Goal: Task Accomplishment & Management: Manage account settings

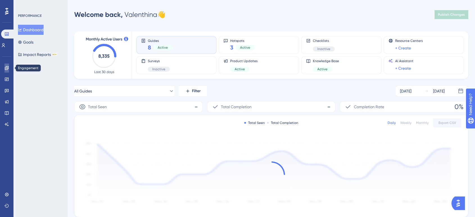
click at [5, 67] on icon at bounding box center [7, 68] width 5 height 5
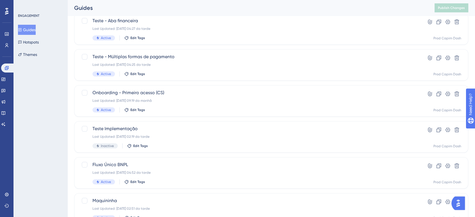
scroll to position [38, 0]
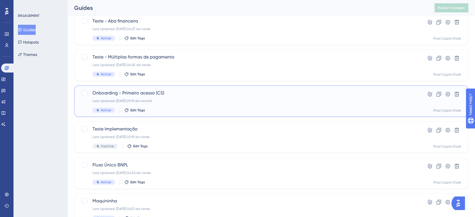
click at [174, 108] on div "Active Edit Tags" at bounding box center [249, 110] width 313 height 5
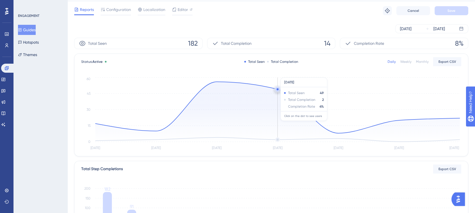
scroll to position [4, 0]
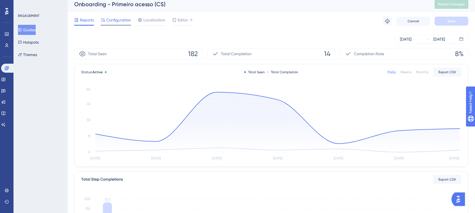
click at [122, 20] on span "Configuration" at bounding box center [118, 20] width 25 height 7
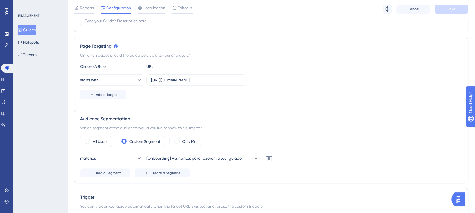
scroll to position [109, 0]
click at [192, 83] on label "[URL][DOMAIN_NAME]" at bounding box center [197, 80] width 100 height 11
click at [192, 83] on input "[URL][DOMAIN_NAME]" at bounding box center [196, 80] width 91 height 6
click at [192, 83] on label "[URL][DOMAIN_NAME]" at bounding box center [197, 80] width 100 height 11
click at [192, 83] on input "[URL][DOMAIN_NAME]" at bounding box center [196, 80] width 91 height 6
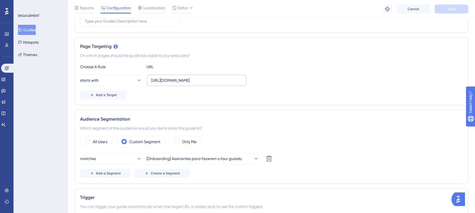
click at [192, 83] on label "[URL][DOMAIN_NAME]" at bounding box center [197, 80] width 100 height 11
click at [192, 83] on input "[URL][DOMAIN_NAME]" at bounding box center [196, 80] width 91 height 6
click at [185, 81] on input "[URL][DOMAIN_NAME]" at bounding box center [196, 80] width 91 height 6
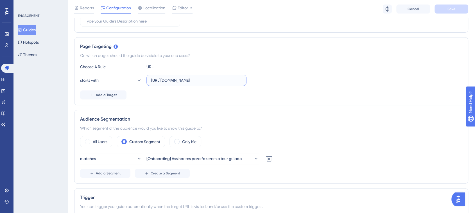
paste input "#/dashboard"
type input "[URL][DOMAIN_NAME]"
click at [243, 53] on div "On which pages should the guide be visible to your end users?" at bounding box center [271, 55] width 383 height 7
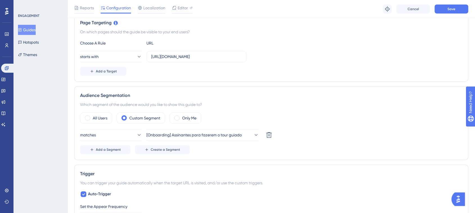
scroll to position [132, 0]
click at [125, 53] on button "starts with" at bounding box center [111, 56] width 62 height 11
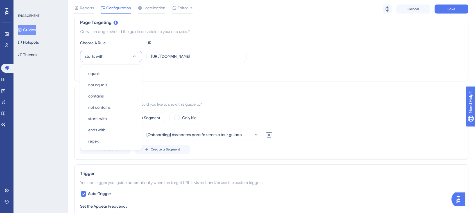
scroll to position [133, 0]
click at [167, 74] on div "Page Targeting On which pages should the guide be visible to your end users? Ch…" at bounding box center [271, 47] width 394 height 68
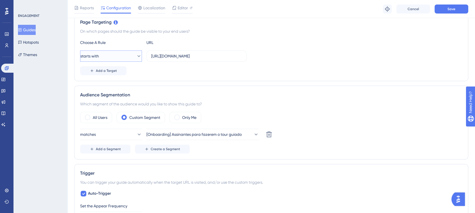
click at [133, 58] on button "starts with" at bounding box center [111, 55] width 62 height 11
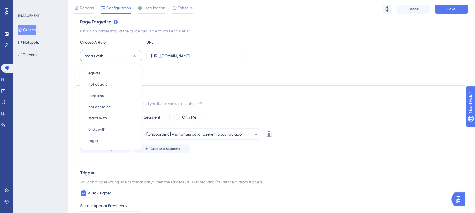
click at [133, 58] on button "starts with" at bounding box center [111, 55] width 62 height 11
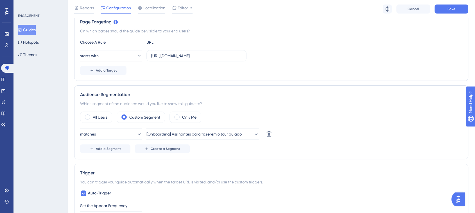
click at [184, 71] on div "Add a Target" at bounding box center [271, 70] width 383 height 9
click at [125, 53] on button "starts with" at bounding box center [111, 55] width 62 height 11
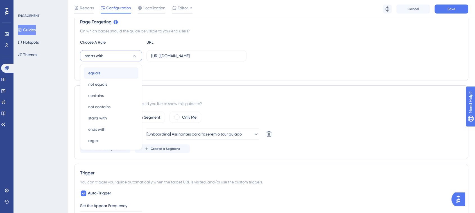
click at [125, 69] on div "equals equals" at bounding box center [111, 72] width 46 height 11
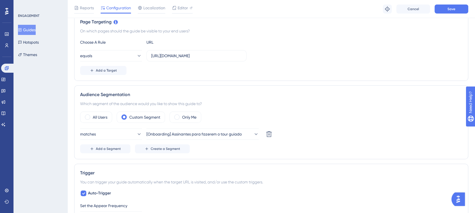
click at [208, 72] on div "Add a Target" at bounding box center [271, 70] width 383 height 9
click at [116, 149] on span "Add a Segment" at bounding box center [108, 148] width 25 height 5
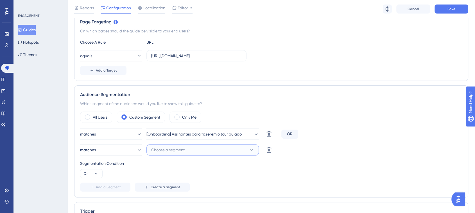
click at [173, 149] on span "Choose a segment" at bounding box center [167, 149] width 33 height 7
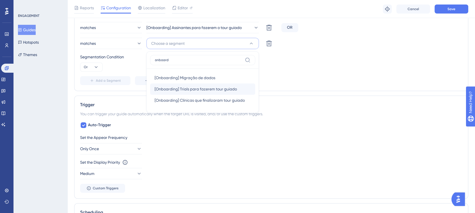
type input "onboard"
click at [195, 91] on span "[Onboarding] Trials para fazerem tour guiado" at bounding box center [196, 89] width 82 height 7
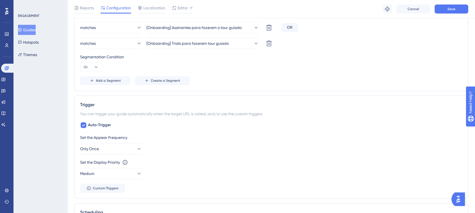
click at [337, 73] on div "matches [Onboarding] Assinantes para fazerem o tour guiado Delete OR matches [O…" at bounding box center [271, 53] width 383 height 63
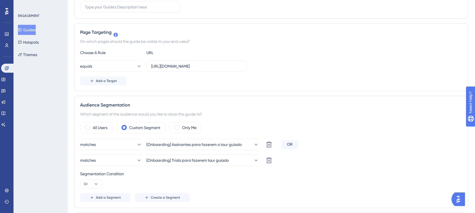
scroll to position [0, 0]
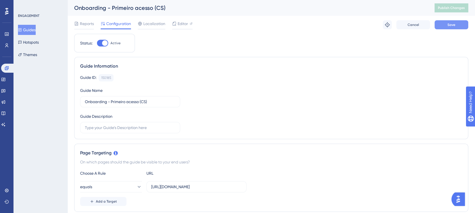
click at [452, 25] on span "Save" at bounding box center [452, 25] width 8 height 5
click at [455, 6] on button "Publish Changes" at bounding box center [452, 7] width 34 height 9
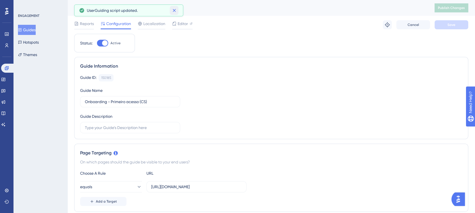
click at [173, 7] on button at bounding box center [174, 10] width 9 height 9
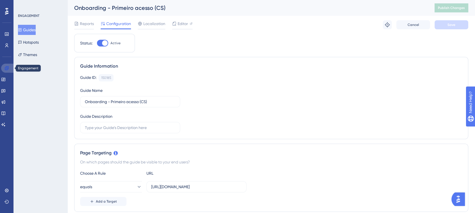
click at [6, 69] on icon at bounding box center [7, 68] width 4 height 4
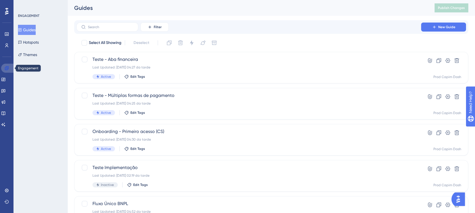
click at [9, 69] on icon at bounding box center [7, 68] width 5 height 5
click at [5, 34] on icon at bounding box center [7, 34] width 5 height 5
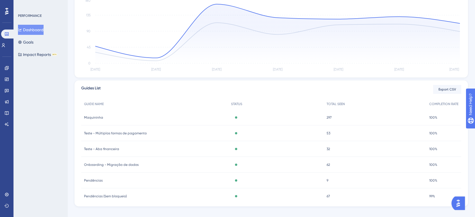
scroll to position [140, 0]
click at [121, 163] on span "Onboarding - Migração de dados" at bounding box center [111, 165] width 55 height 5
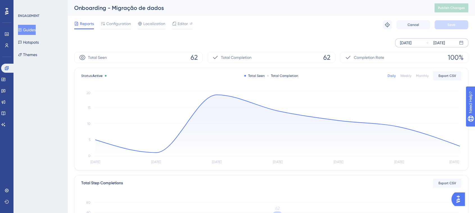
click at [403, 42] on div "[DATE]" at bounding box center [406, 42] width 12 height 7
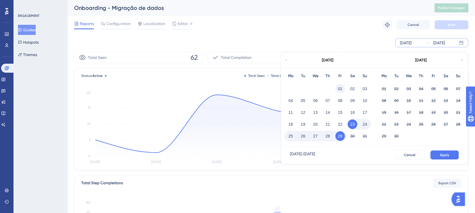
click at [340, 89] on button "01" at bounding box center [341, 89] width 10 height 10
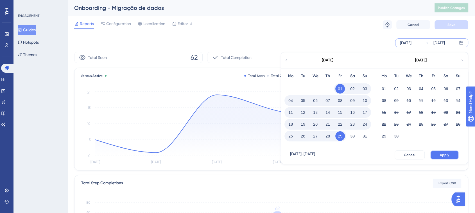
click at [440, 155] on span "Apply" at bounding box center [444, 154] width 9 height 5
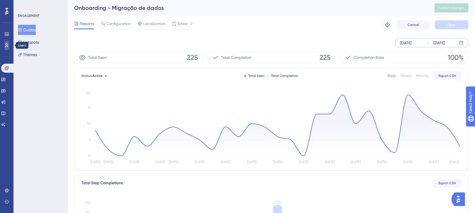
click at [5, 42] on link at bounding box center [7, 45] width 5 height 9
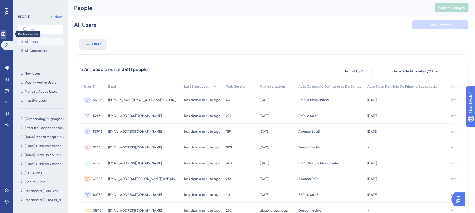
click at [6, 36] on icon at bounding box center [3, 34] width 5 height 5
